Goal: Task Accomplishment & Management: Use online tool/utility

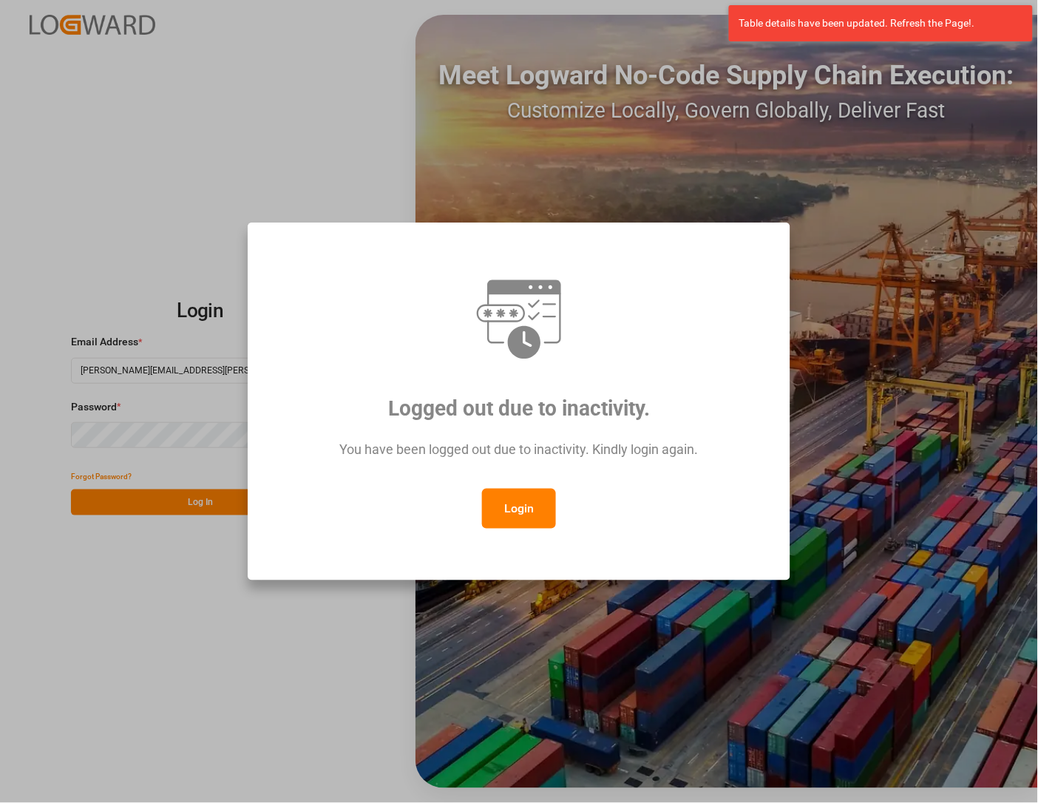
click at [518, 505] on button "Login" at bounding box center [519, 509] width 74 height 40
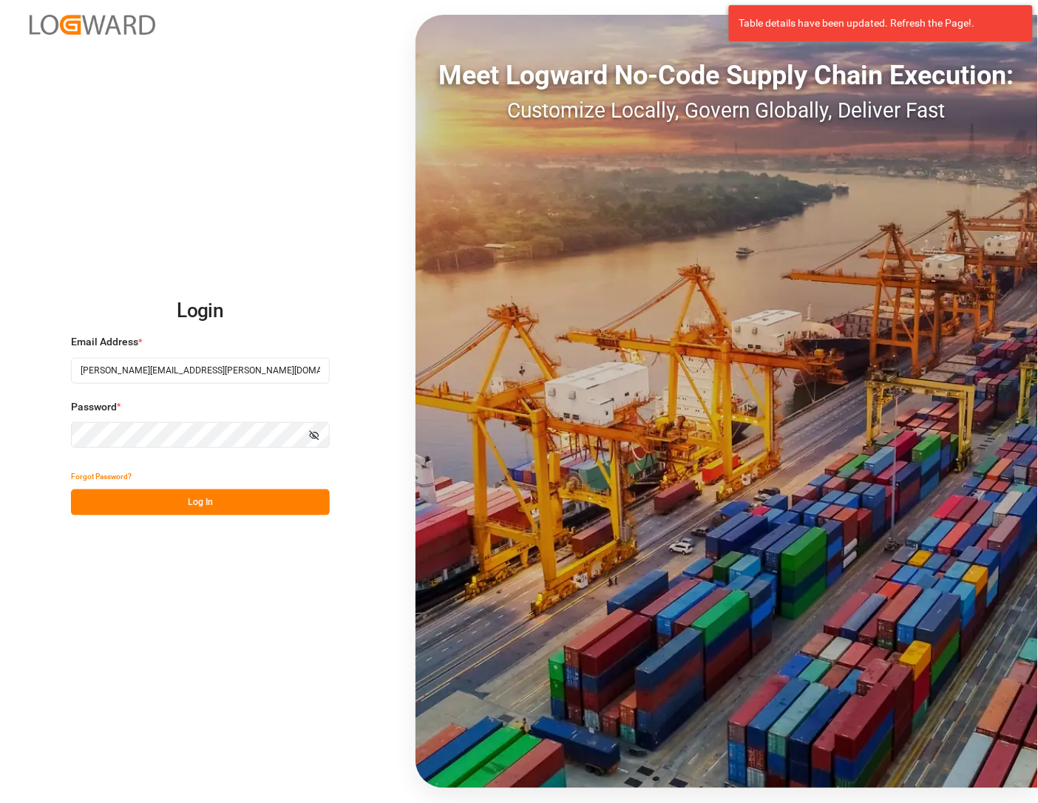
click at [192, 497] on button "Log In" at bounding box center [200, 503] width 259 height 26
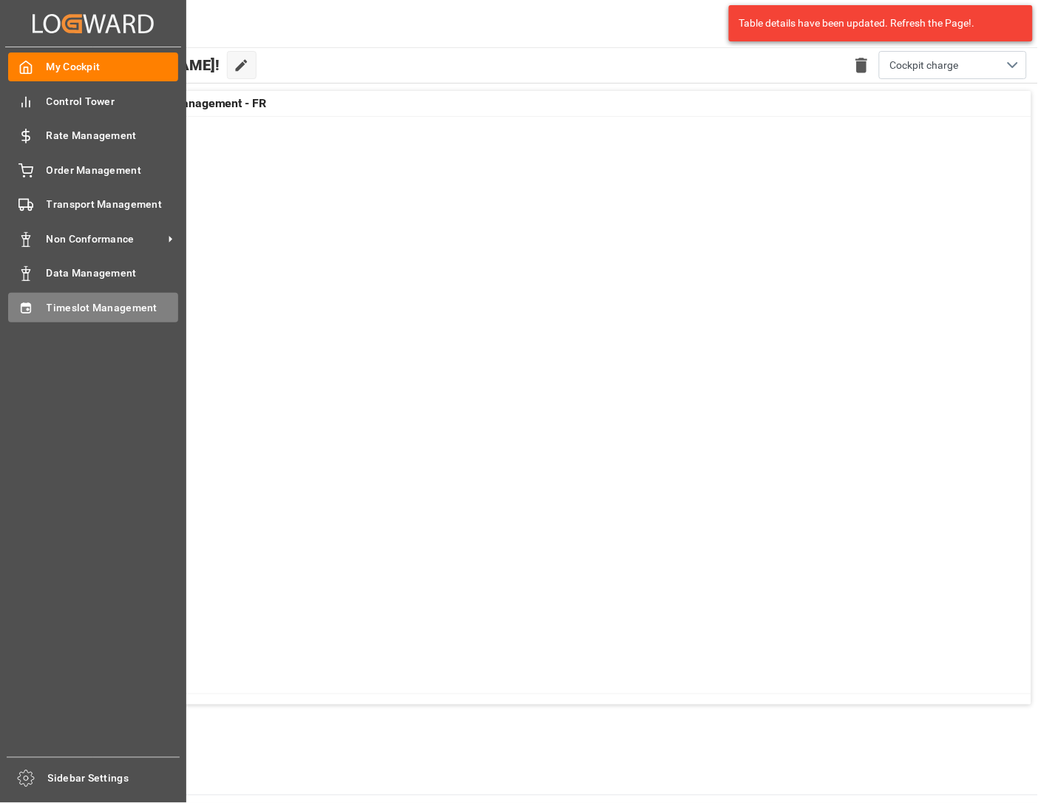
click at [39, 307] on div "Timeslot Management Timeslot Management" at bounding box center [93, 307] width 170 height 29
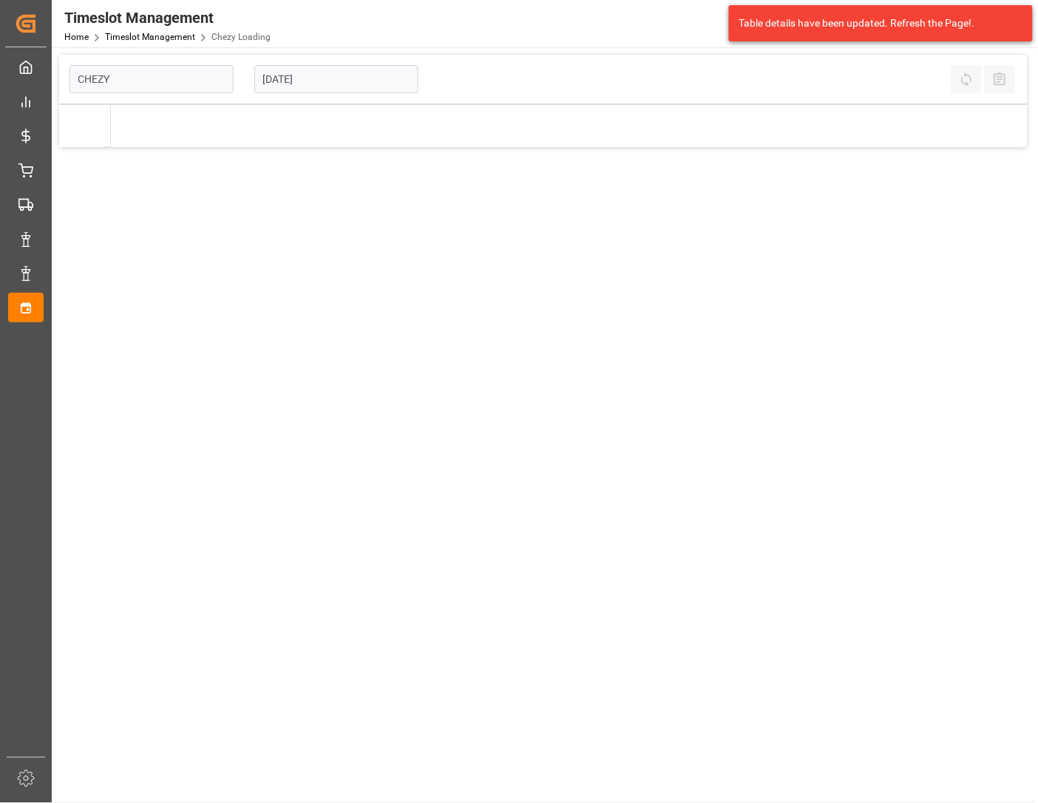
type input "Chezy Loading"
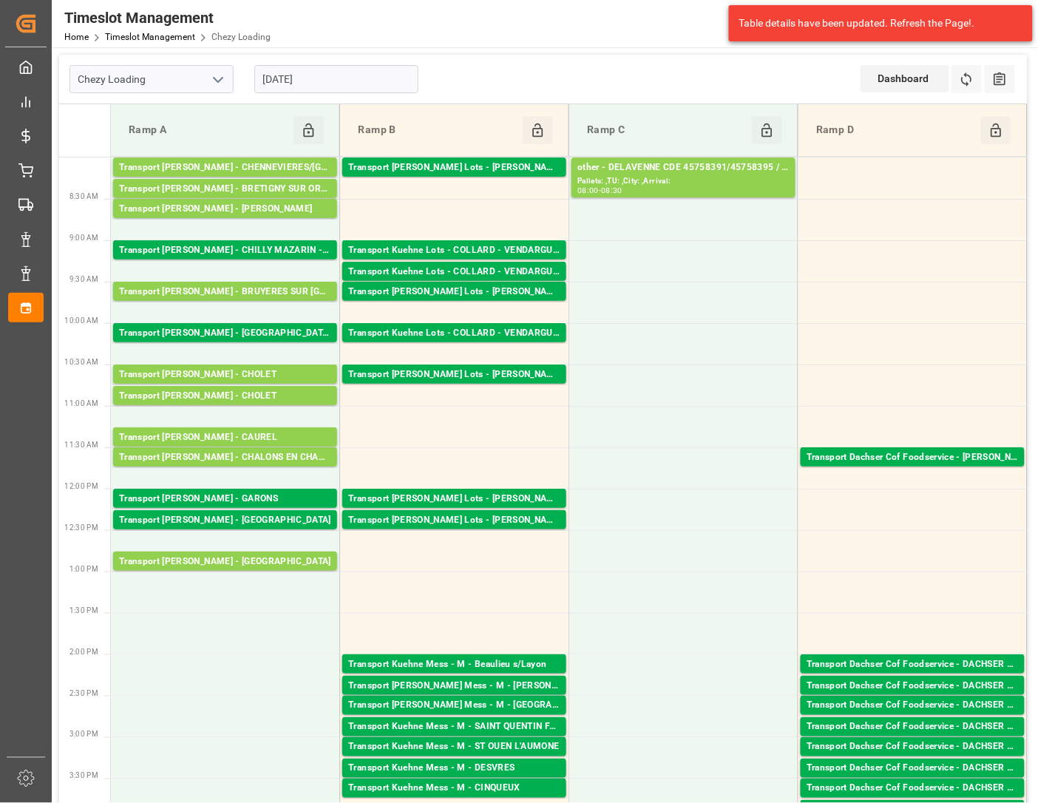
click at [360, 61] on div "[DATE]" at bounding box center [336, 79] width 185 height 49
click at [351, 74] on input "[DATE]" at bounding box center [336, 79] width 164 height 28
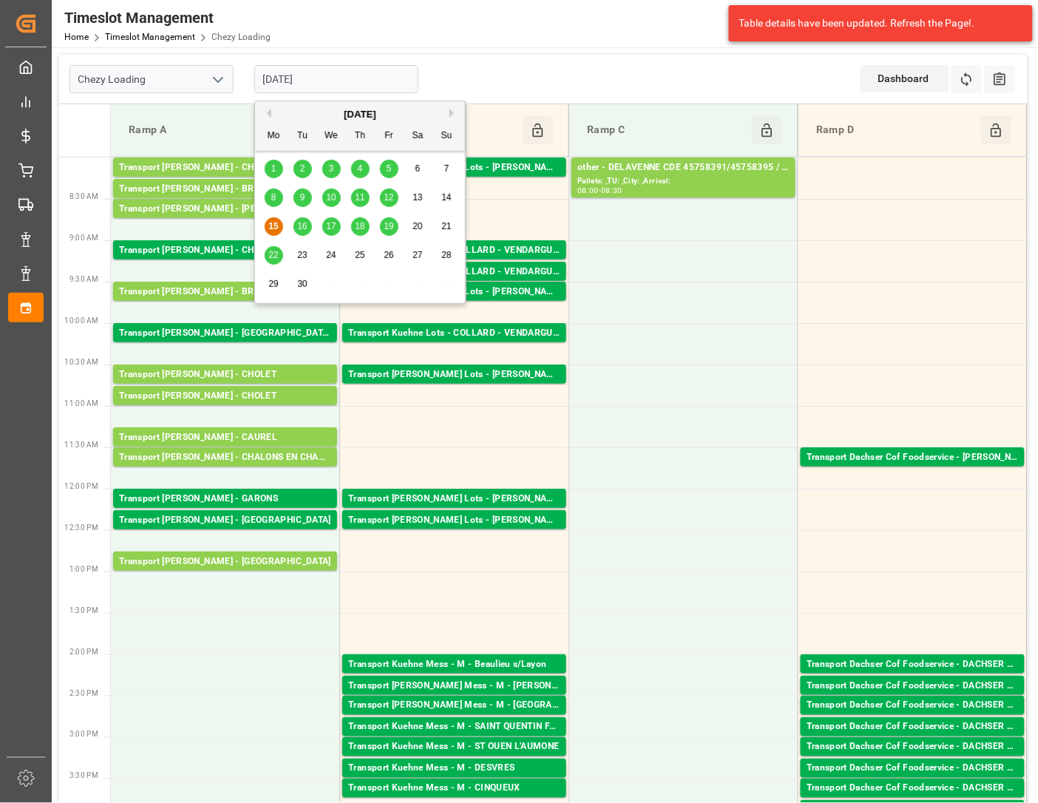
click at [299, 226] on span "16" at bounding box center [302, 226] width 10 height 10
type input "[DATE]"
